Goal: Task Accomplishment & Management: Use online tool/utility

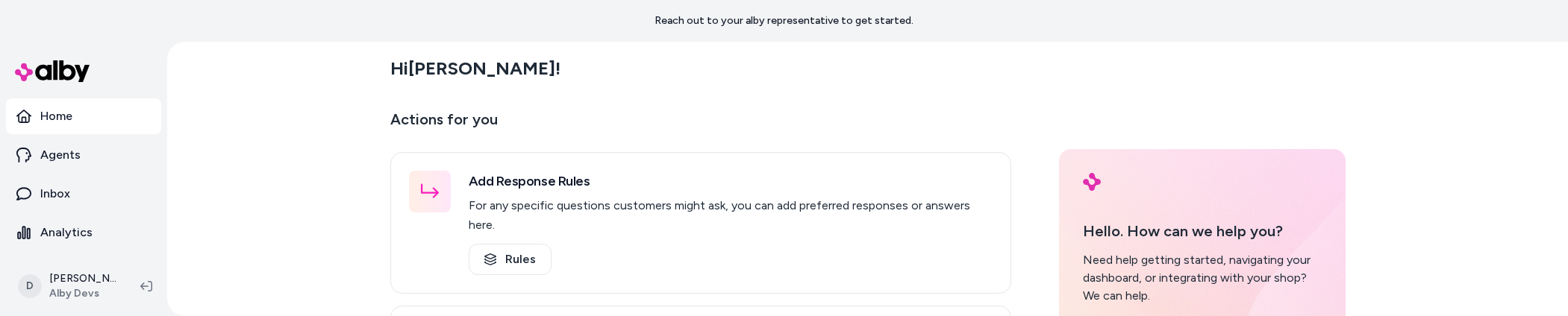
click at [299, 158] on div "Hi Dave ! Actions for you Add Response Rules For any specific questions custome…" at bounding box center [867, 179] width 1401 height 274
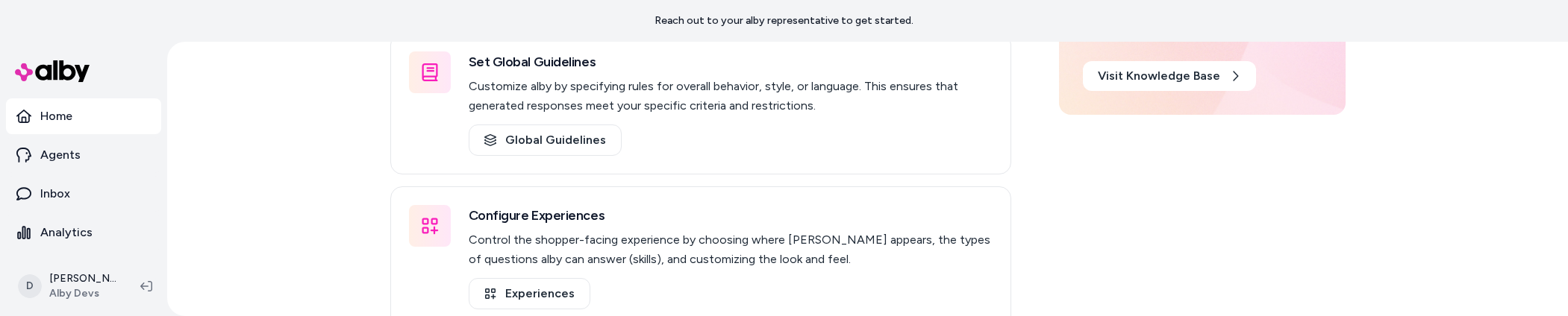
scroll to position [280, 0]
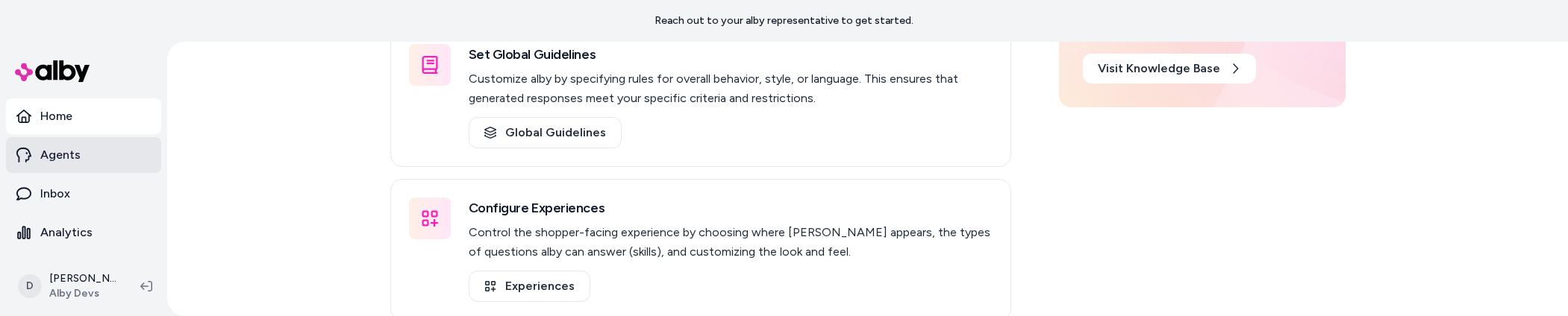
click at [78, 161] on p "Agents" at bounding box center [60, 155] width 40 height 18
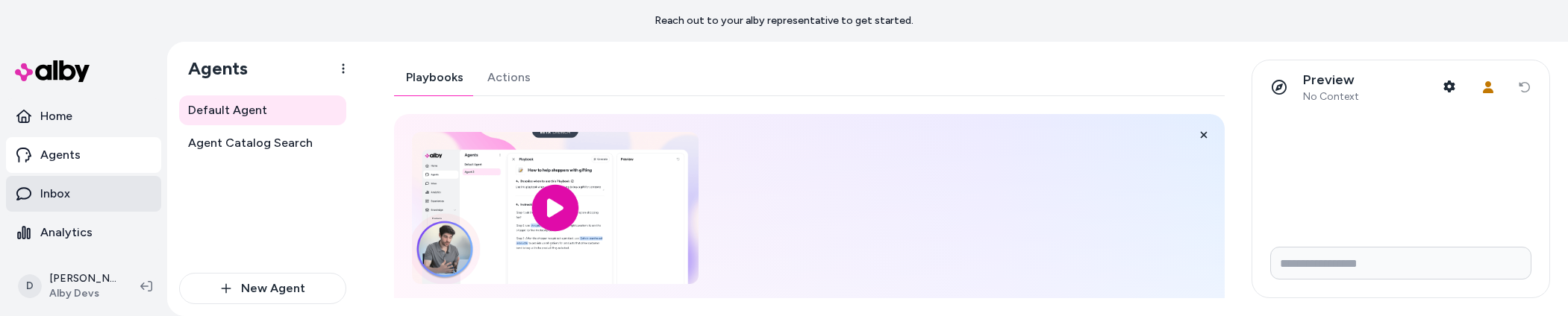
click at [80, 194] on link "Inbox" at bounding box center [84, 194] width 155 height 36
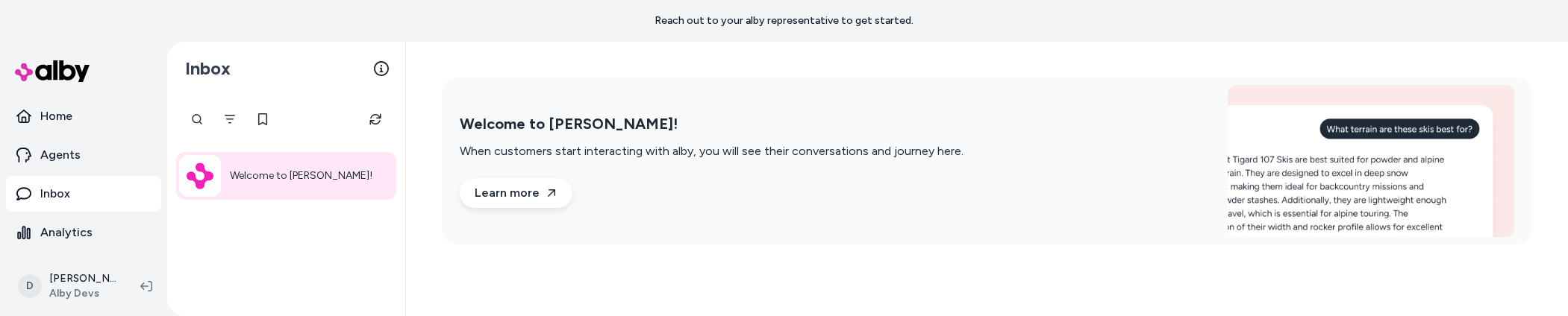
click at [600, 265] on div "Welcome to alby! When customers start interacting with alby, you will see their…" at bounding box center [987, 161] width 1162 height 239
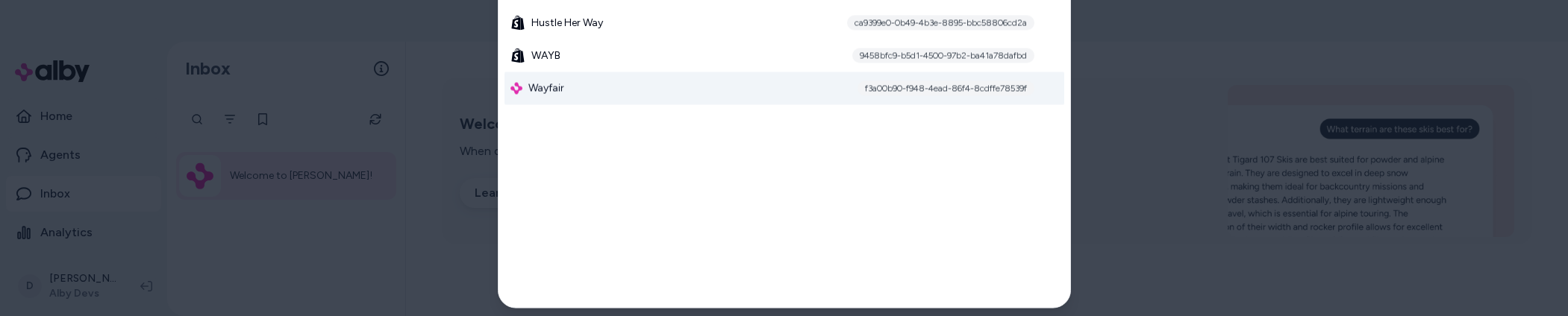
type input "***"
click at [572, 95] on div "Wayfair f3a00b90-f948-4ead-86f4-8cdffe78539f" at bounding box center [784, 89] width 560 height 33
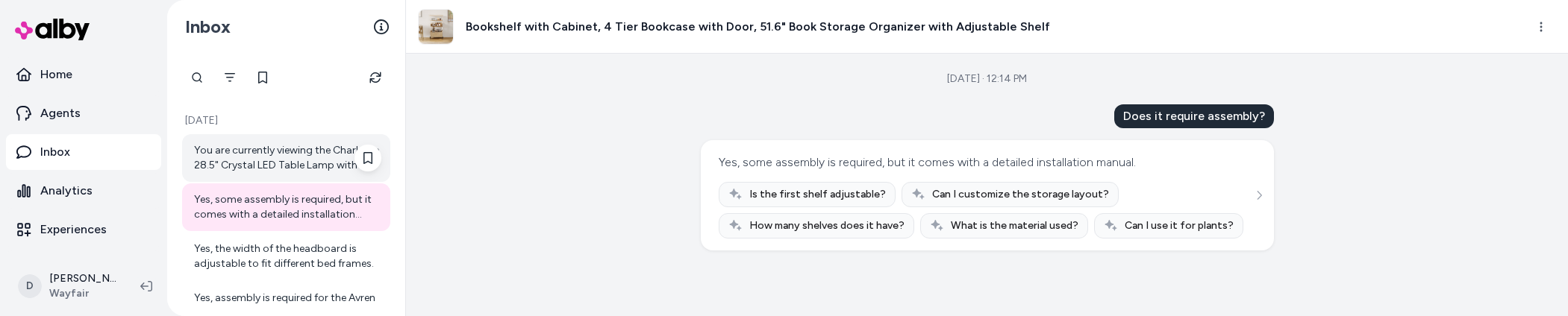
click at [304, 171] on div "You are currently viewing the Charlotte 28.5" Crystal LED Table Lamp with a cle…" at bounding box center [287, 158] width 187 height 30
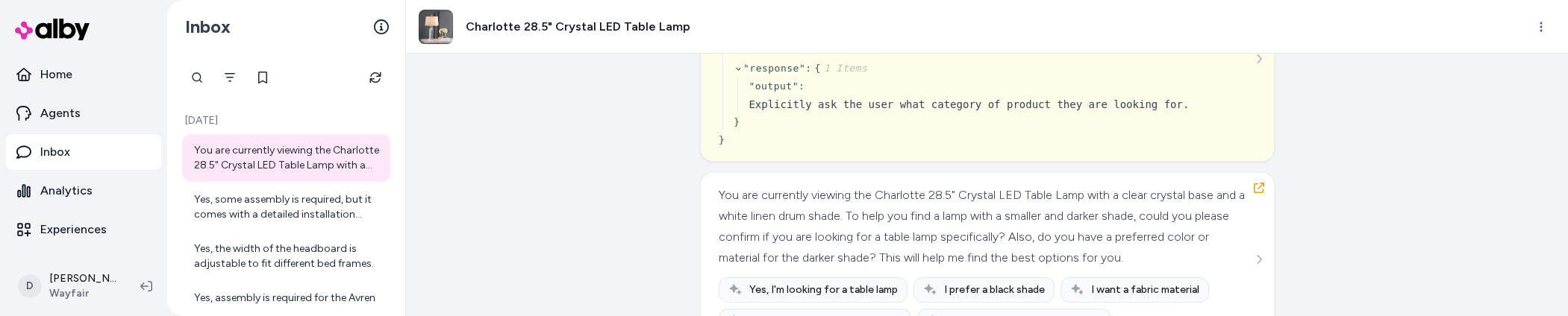
scroll to position [378, 0]
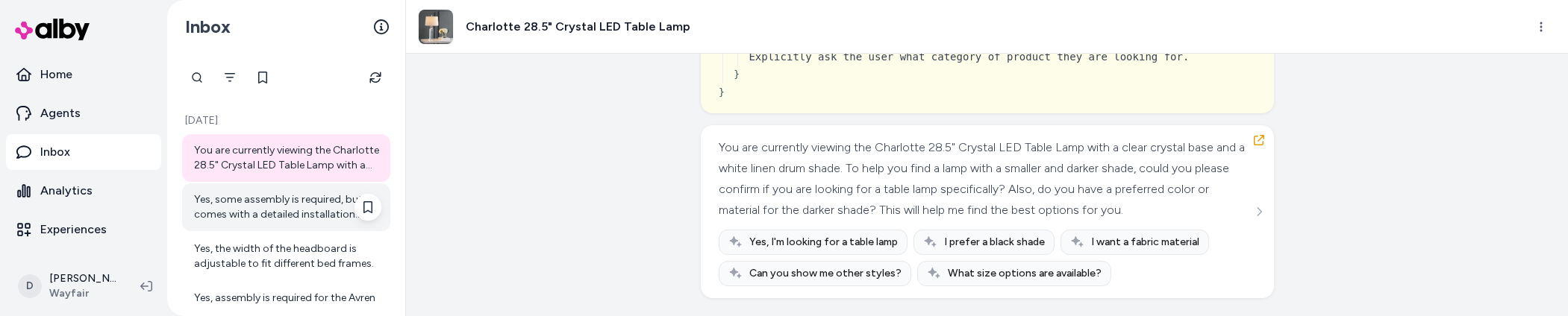
click at [330, 229] on div "Yes, some assembly is required, but it comes with a detailed installation manua…" at bounding box center [285, 207] width 208 height 47
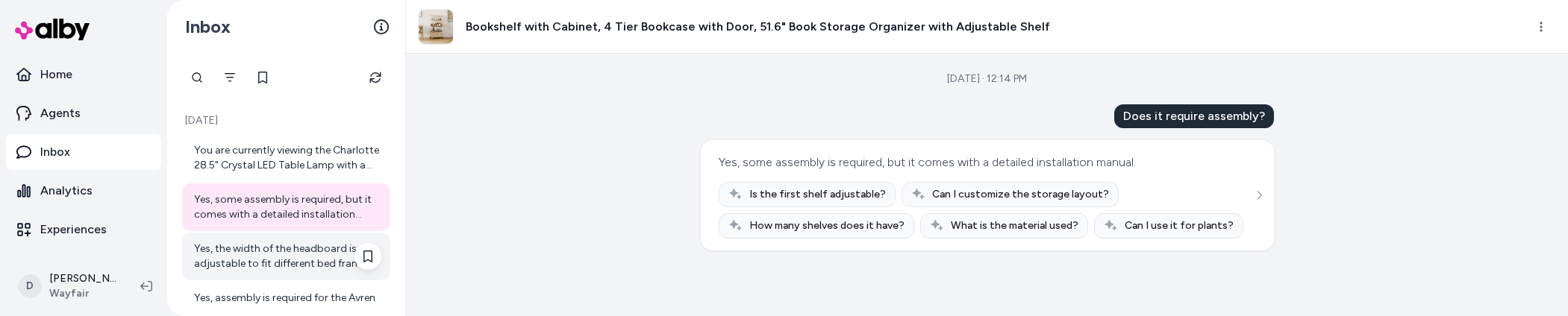
click at [328, 249] on div "Yes, the width of the headboard is adjustable to fit different bed frames." at bounding box center [287, 257] width 187 height 30
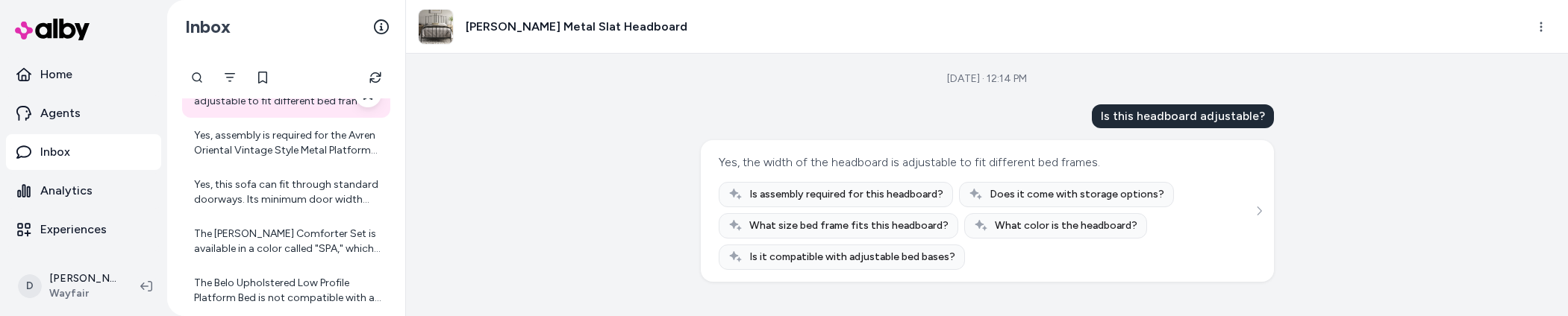
scroll to position [190, 0]
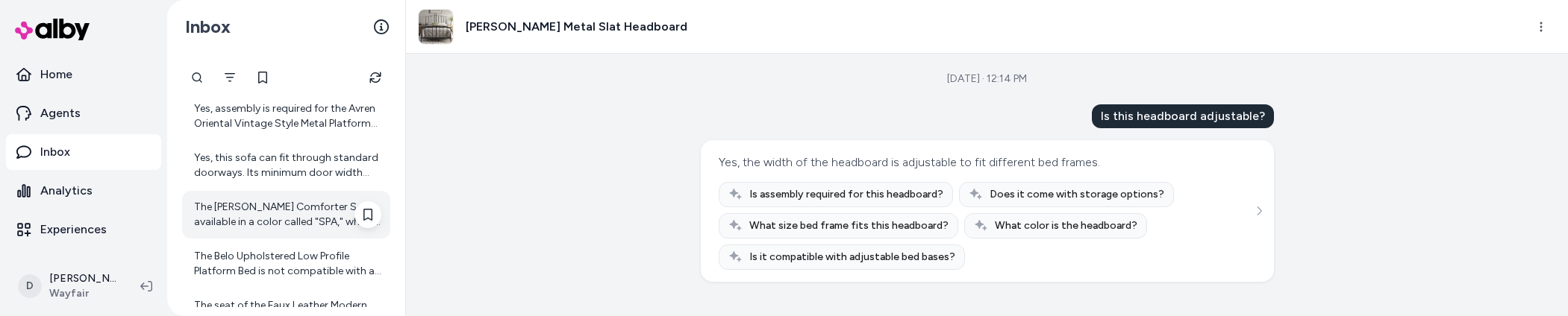
click at [300, 210] on div "The [PERSON_NAME] Comforter Set is available in a color called "SPA," which fea…" at bounding box center [287, 215] width 187 height 30
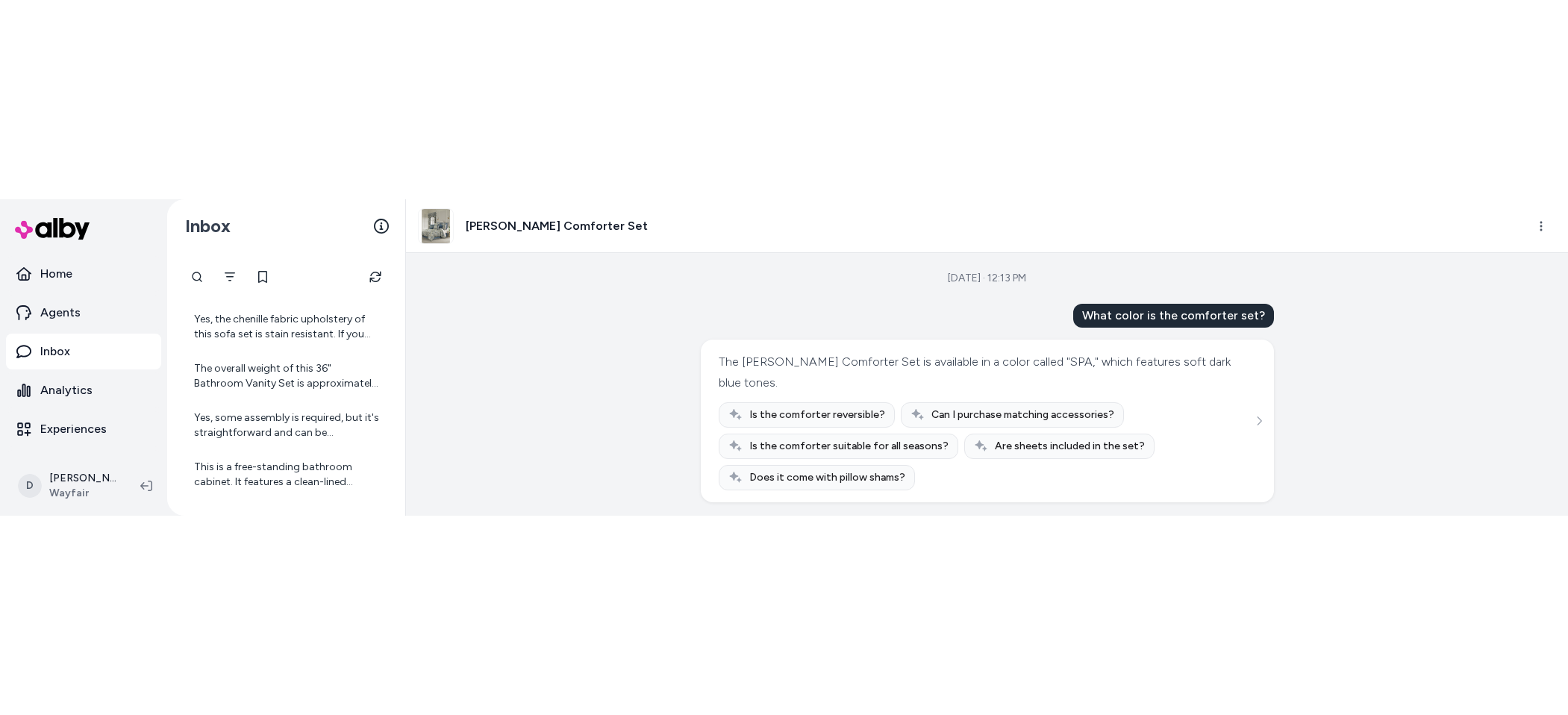
scroll to position [455, 0]
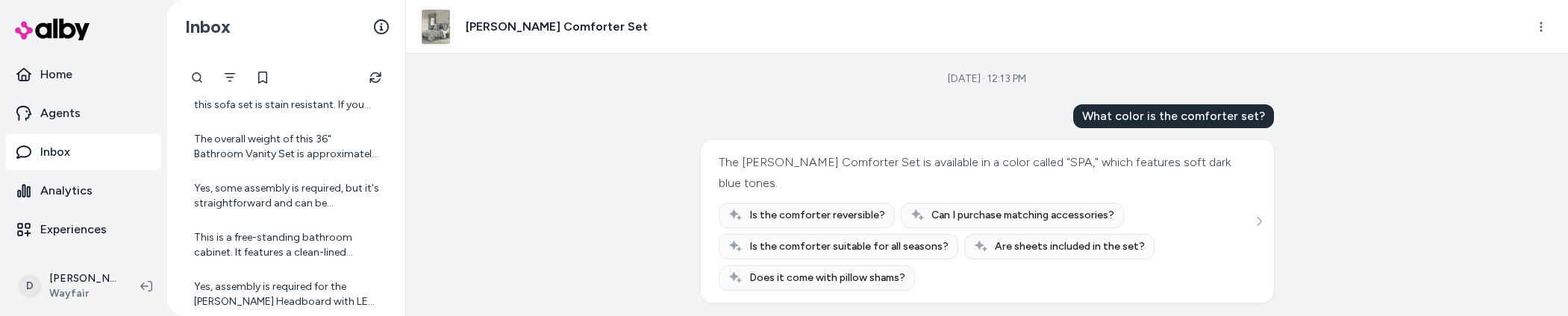
click at [300, 210] on div "Yes, some assembly is required, but it's straightforward and can be completed q…" at bounding box center [287, 196] width 187 height 30
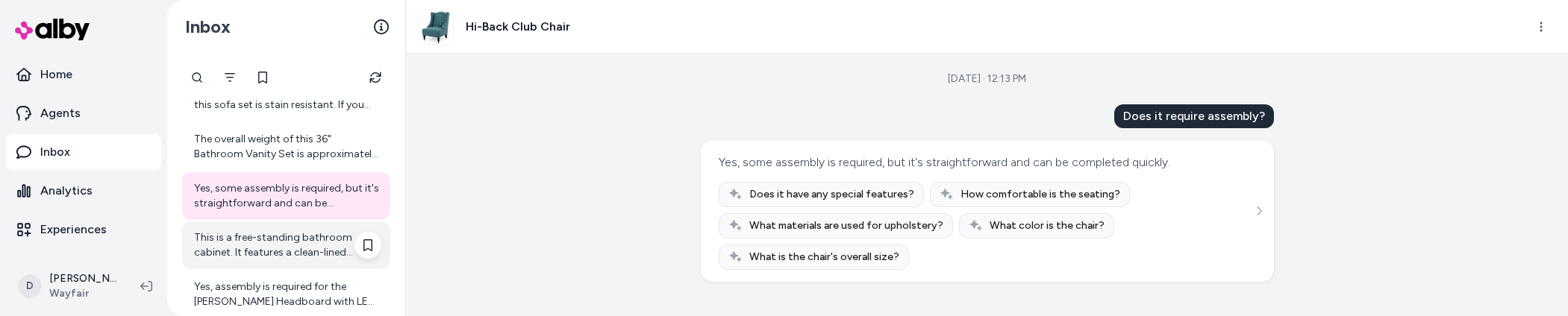
click at [297, 235] on div "This is a free-standing bathroom cabinet. It features a clean-lined rectangular…" at bounding box center [287, 246] width 187 height 30
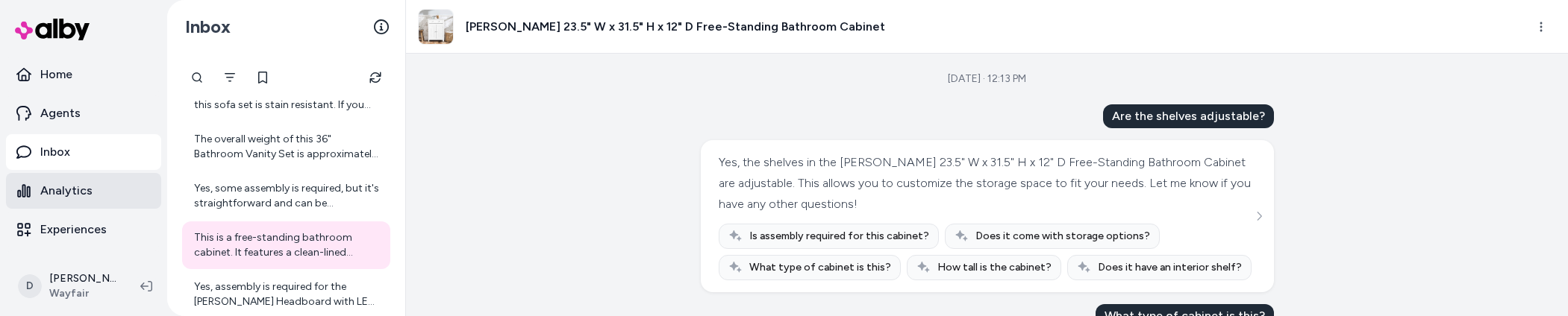
click at [116, 194] on link "Analytics" at bounding box center [84, 190] width 155 height 36
